Goal: Task Accomplishment & Management: Complete application form

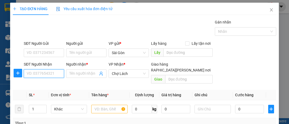
click at [50, 75] on input "SĐT Người Nhận" at bounding box center [44, 73] width 40 height 9
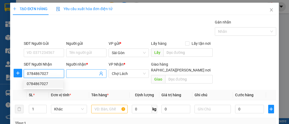
type input "0784867027"
click at [73, 72] on input "Người nhận *" at bounding box center [83, 74] width 29 height 6
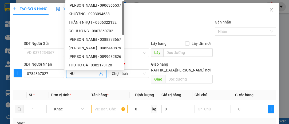
type input "H"
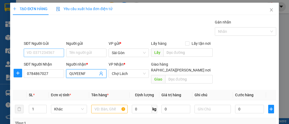
type input "QUYEENF"
click at [54, 54] on input "SĐT Người Gửi" at bounding box center [44, 53] width 40 height 9
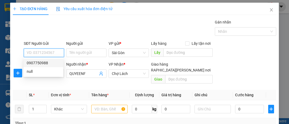
click at [53, 62] on div "0907750988" at bounding box center [43, 63] width 33 height 6
type input "0907750988"
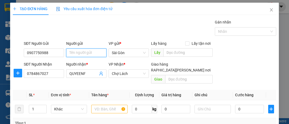
click at [72, 51] on input "Người gửi" at bounding box center [86, 53] width 40 height 9
type input "HIỀN"
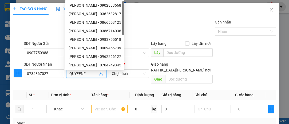
drag, startPoint x: 77, startPoint y: 71, endPoint x: 58, endPoint y: 69, distance: 18.8
click at [58, 69] on div "SĐT Người [PERSON_NAME] 0784867027 Người [PERSON_NAME] * [PERSON_NAME] [PERSON_…" at bounding box center [150, 73] width 255 height 25
type input "QUYỀN"
click at [172, 75] on input "text" at bounding box center [188, 79] width 47 height 9
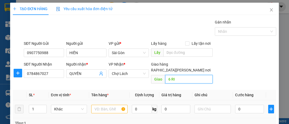
type input "6 RI"
click at [110, 105] on input "text" at bounding box center [109, 109] width 36 height 9
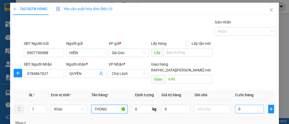
type input "THÙNG"
click at [243, 105] on input "0" at bounding box center [249, 109] width 29 height 9
type input "003"
type input "3"
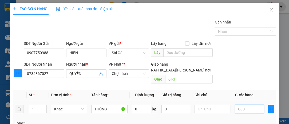
type input "0.030"
type input "30"
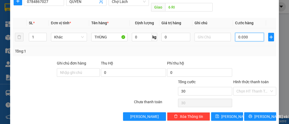
scroll to position [72, 0]
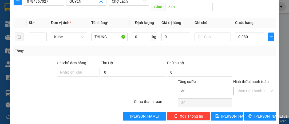
click at [249, 87] on input "Hình thức thanh toán" at bounding box center [253, 91] width 33 height 8
type input "30.000"
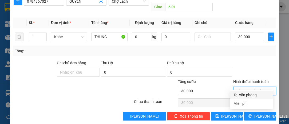
click at [252, 94] on div "Tại văn phòng" at bounding box center [252, 95] width 36 height 6
type input "0"
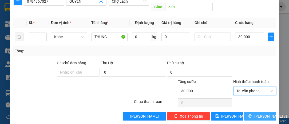
click at [262, 114] on span "[PERSON_NAME] và In" at bounding box center [273, 117] width 37 height 6
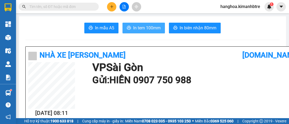
click at [143, 27] on span "In tem 100mm" at bounding box center [147, 28] width 28 height 7
